Goal: Find specific page/section: Find specific page/section

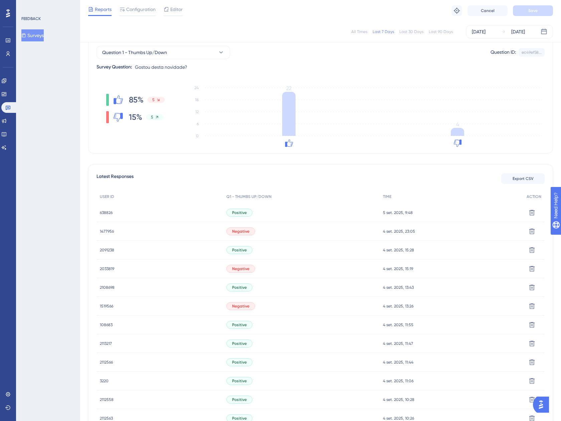
click at [110, 209] on div "638826 638826" at bounding box center [106, 212] width 13 height 19
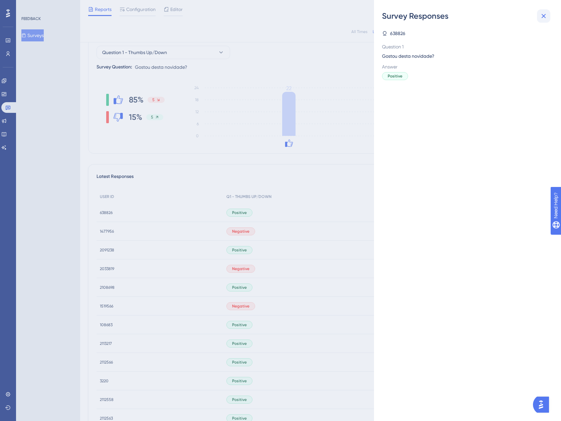
click at [544, 12] on button at bounding box center [543, 15] width 13 height 13
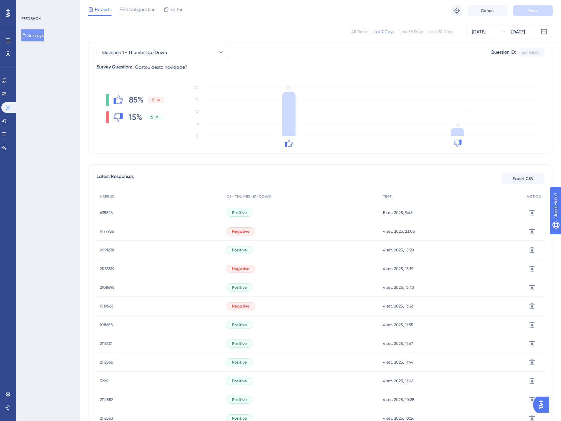
click at [108, 215] on span "638826" at bounding box center [106, 212] width 13 height 5
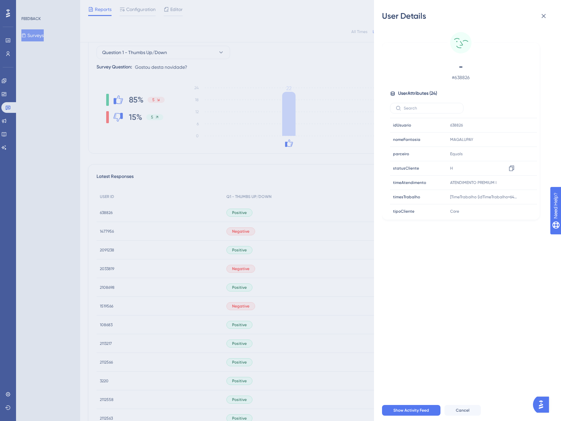
scroll to position [246, 0]
click at [548, 14] on button at bounding box center [543, 15] width 13 height 13
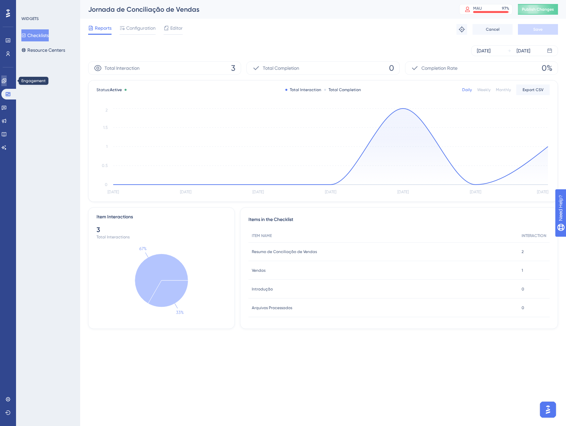
click at [7, 77] on link at bounding box center [3, 80] width 5 height 11
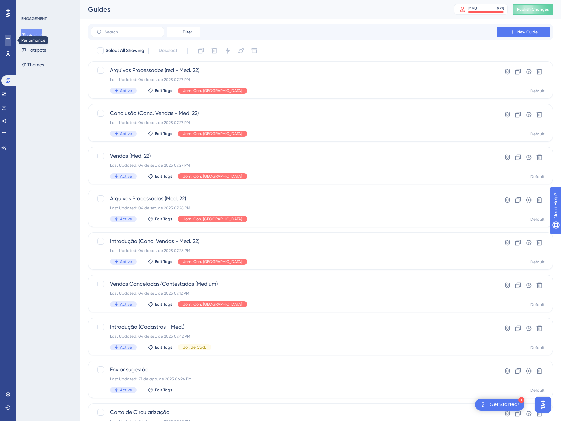
click at [5, 42] on link at bounding box center [7, 40] width 5 height 11
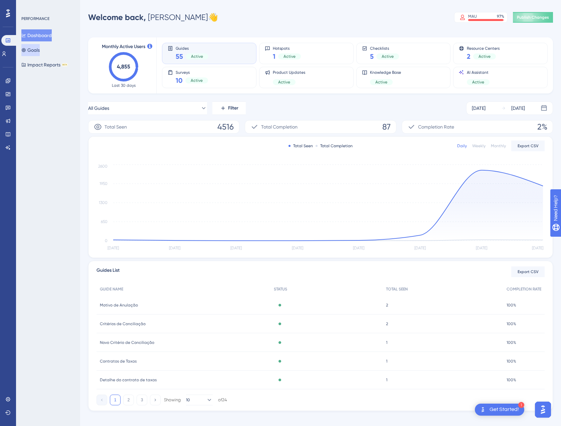
click at [35, 51] on button "Goals" at bounding box center [30, 50] width 18 height 12
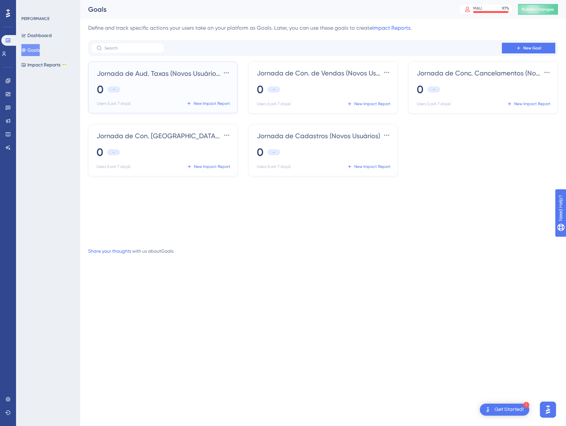
click at [190, 80] on div "Jornada de Aud. Taxas (Novos Usuários) Settings 0 - Users (Last 7 days) New Imp…" at bounding box center [164, 87] width 135 height 41
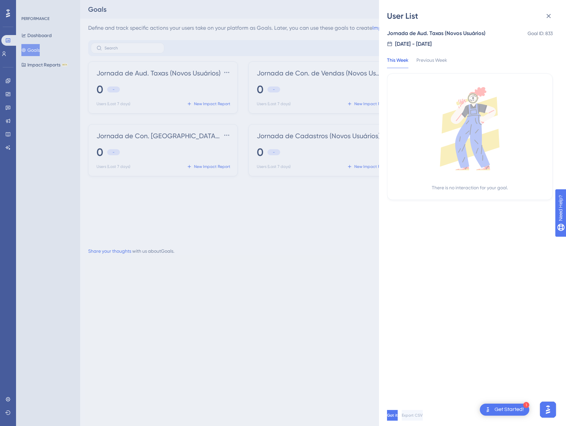
click at [549, 8] on div "User List Jornada de Aud. Taxas (Novos Usuários) Goal ID: 833 8/22/2025 - 8/29/…" at bounding box center [472, 213] width 187 height 426
click at [548, 12] on button at bounding box center [548, 15] width 13 height 13
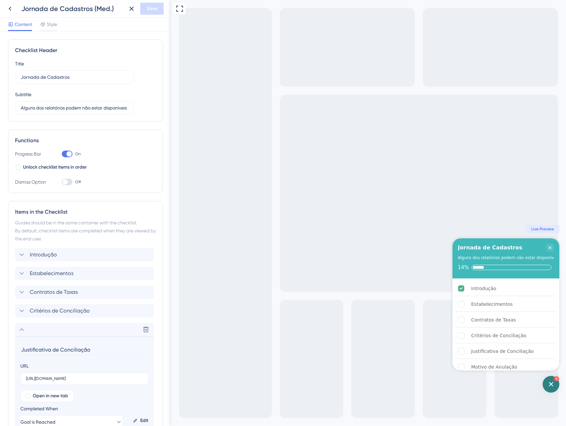
scroll to position [107, 0]
